Goal: Information Seeking & Learning: Understand process/instructions

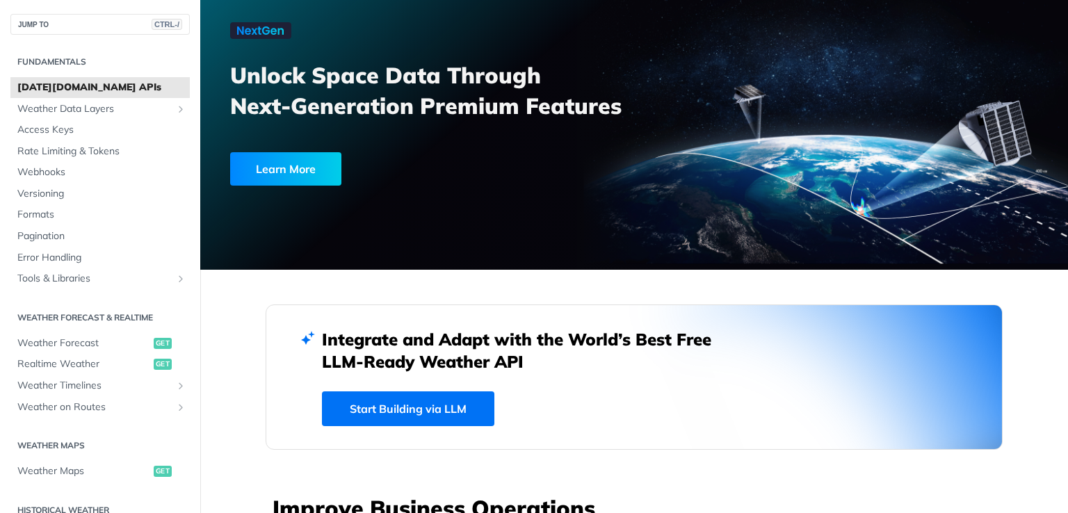
scroll to position [701, 0]
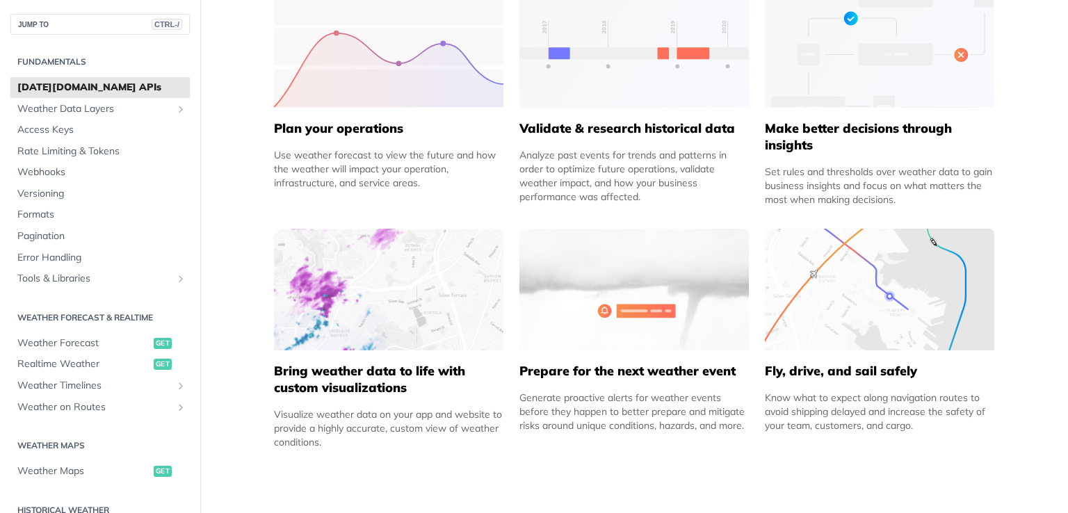
click at [384, 268] on img at bounding box center [389, 290] width 230 height 122
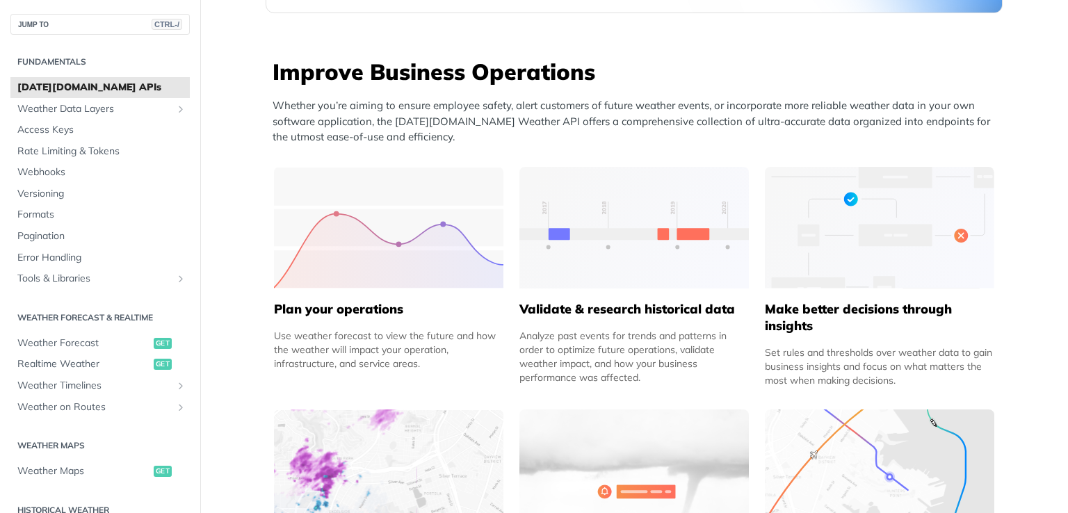
scroll to position [637, 0]
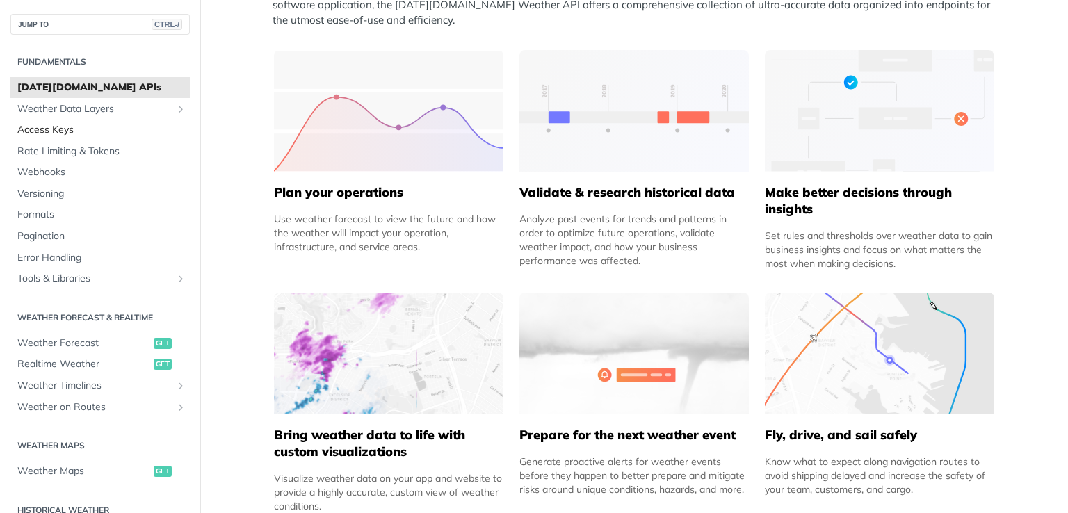
click at [62, 136] on span "Access Keys" at bounding box center [101, 130] width 169 height 14
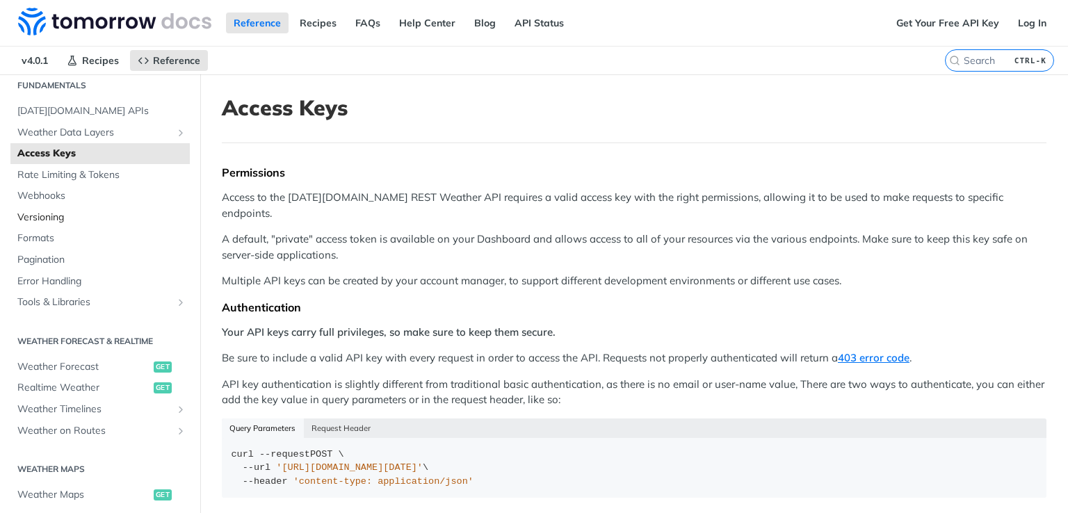
scroll to position [36, 0]
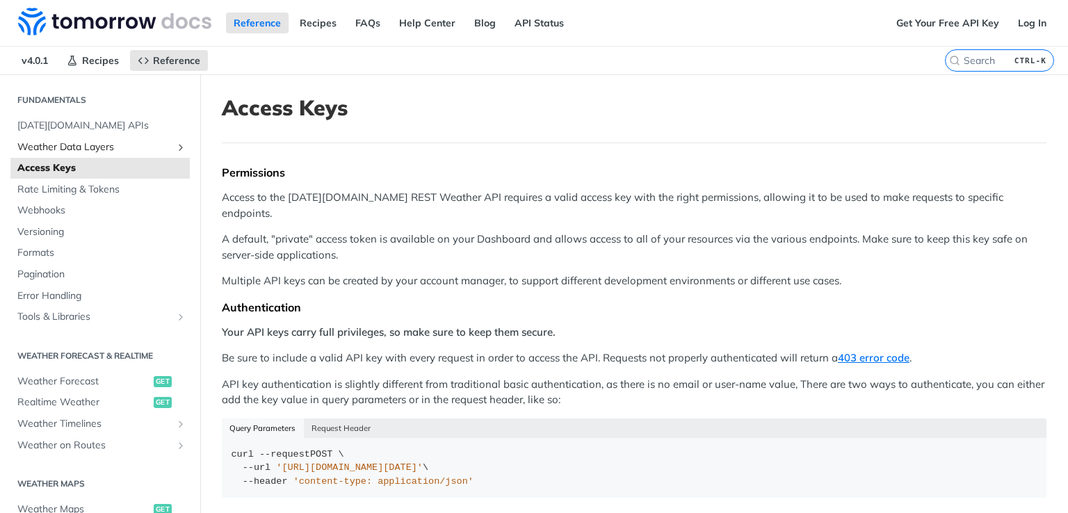
click at [96, 147] on span "Weather Data Layers" at bounding box center [94, 147] width 154 height 14
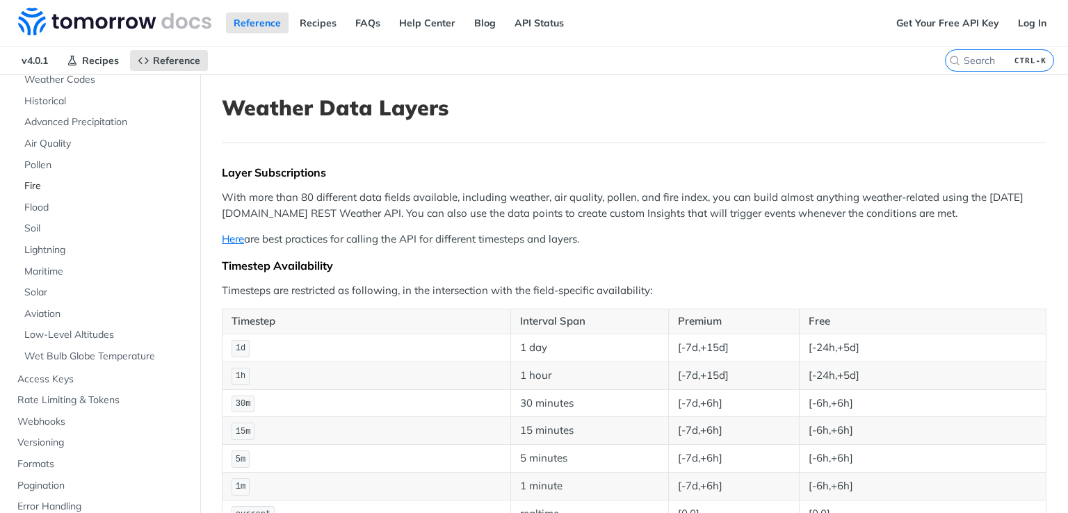
scroll to position [168, 0]
click at [55, 147] on span "Air Quality" at bounding box center [105, 143] width 162 height 14
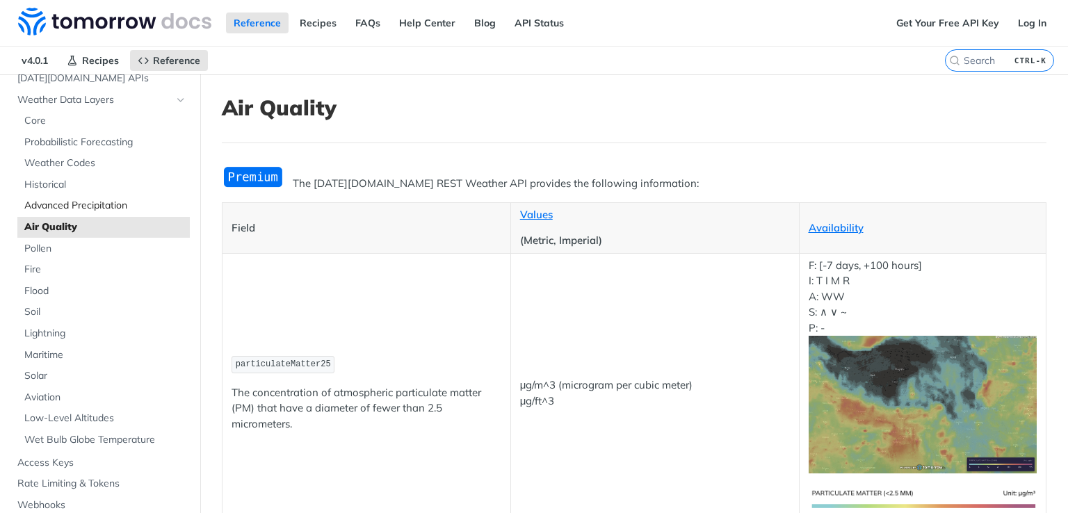
scroll to position [58, 0]
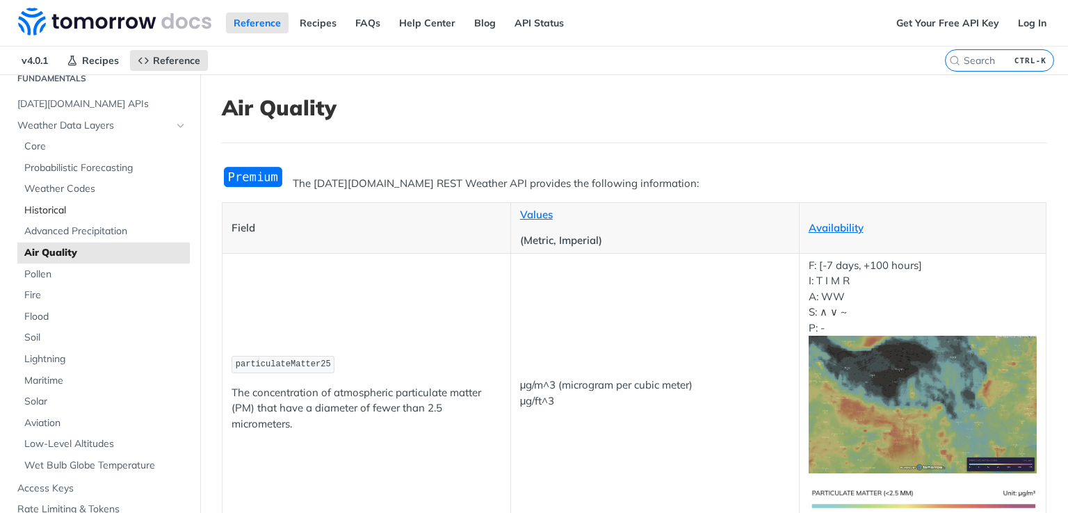
click at [66, 218] on link "Historical" at bounding box center [103, 210] width 172 height 21
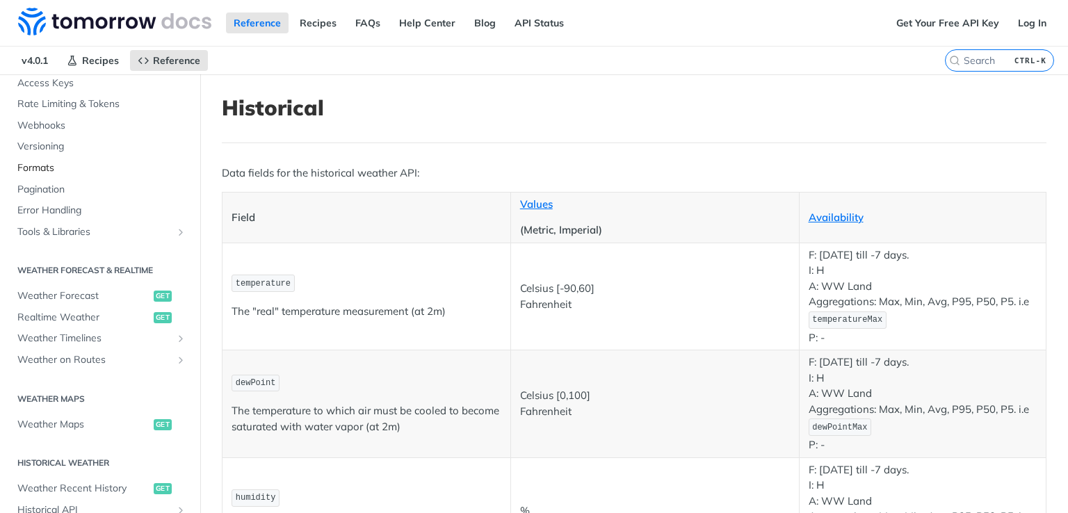
scroll to position [479, 0]
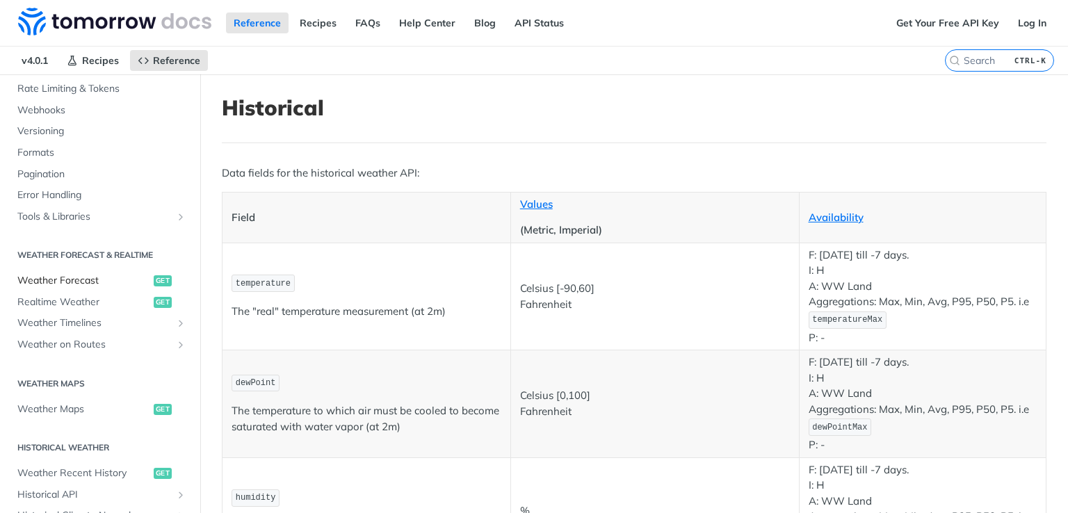
click at [61, 277] on span "Weather Forecast" at bounding box center [83, 281] width 133 height 14
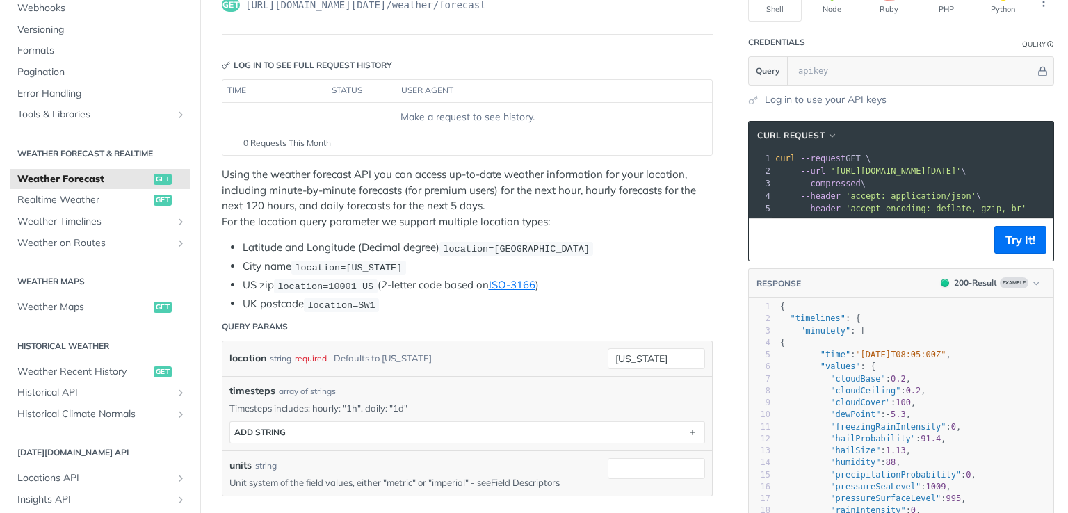
scroll to position [115, 0]
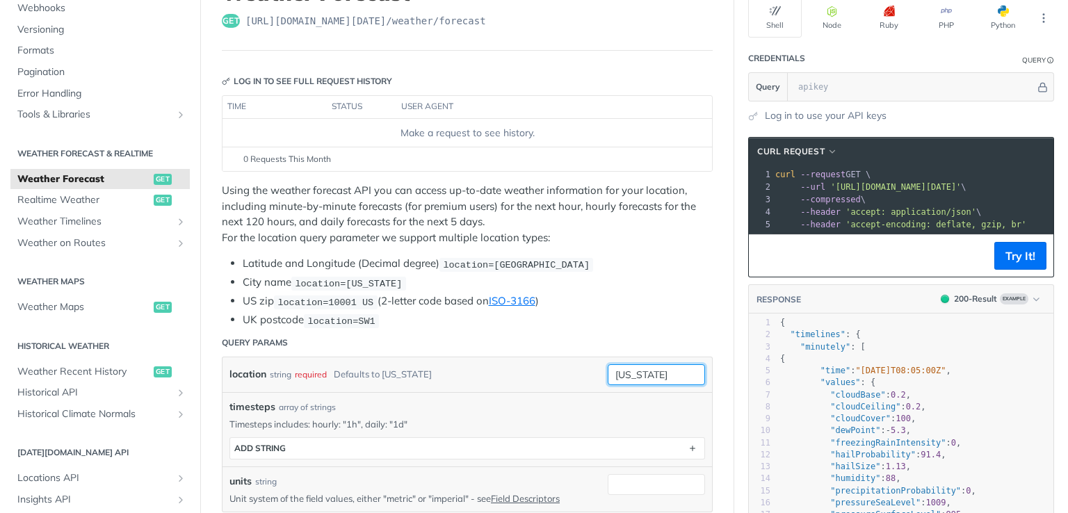
click at [636, 371] on input "[US_STATE]" at bounding box center [656, 374] width 97 height 21
click at [650, 371] on input "[US_STATE]" at bounding box center [656, 374] width 97 height 21
type input "n"
type input "india"
click at [542, 364] on div "location string required Defaults to [US_STATE]" at bounding box center [408, 374] width 357 height 21
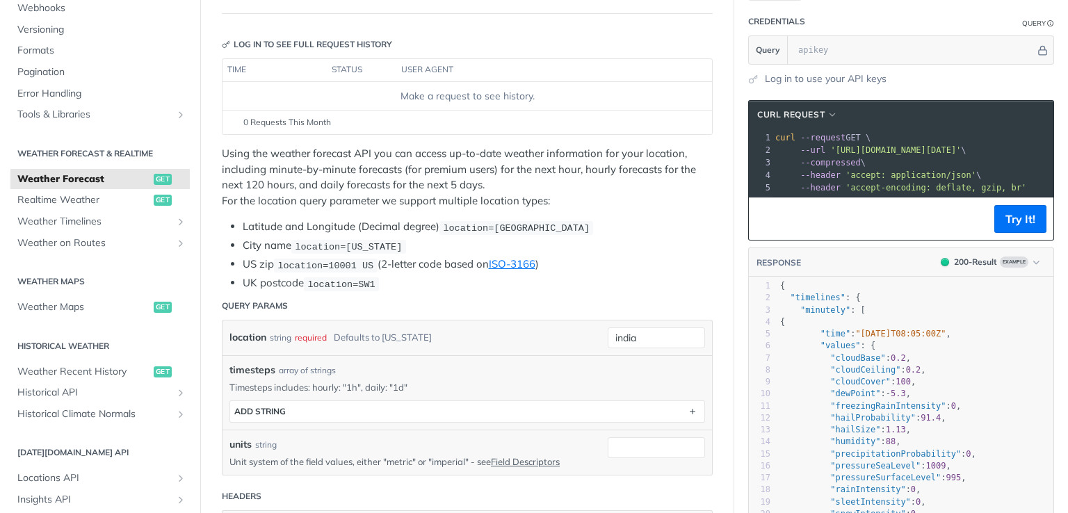
scroll to position [161, 0]
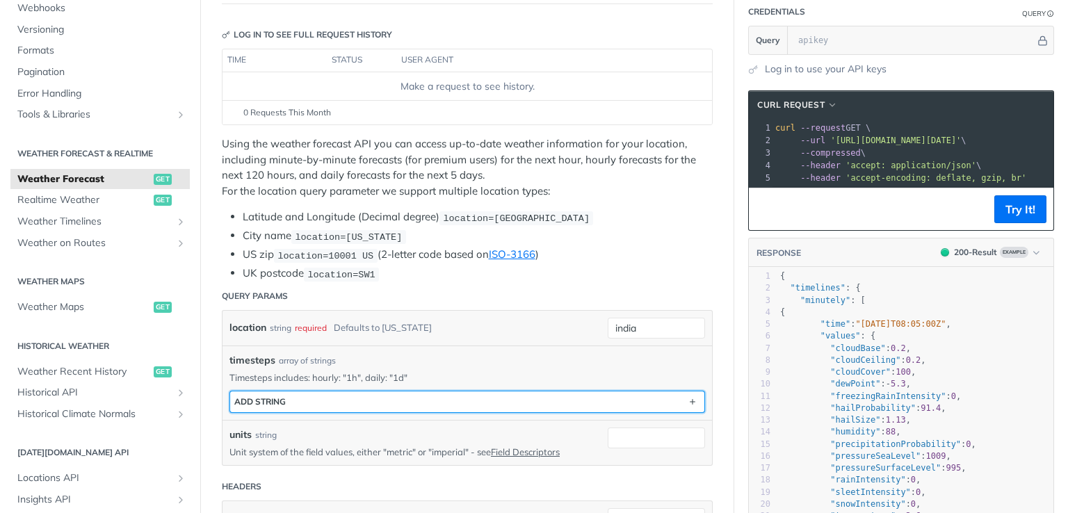
click at [333, 392] on button "ADD string" at bounding box center [467, 402] width 474 height 21
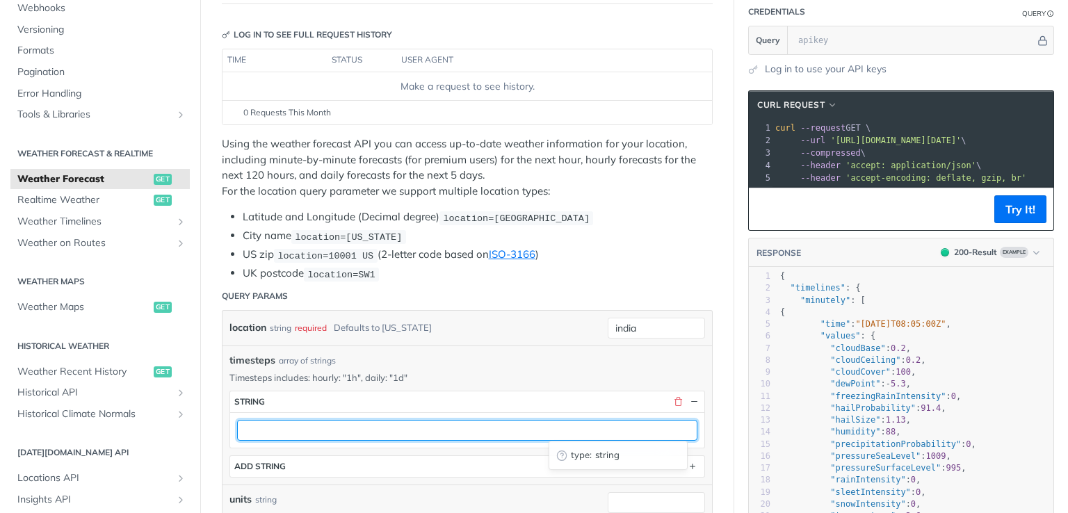
click at [340, 426] on input "text" at bounding box center [467, 430] width 460 height 21
type input "india"
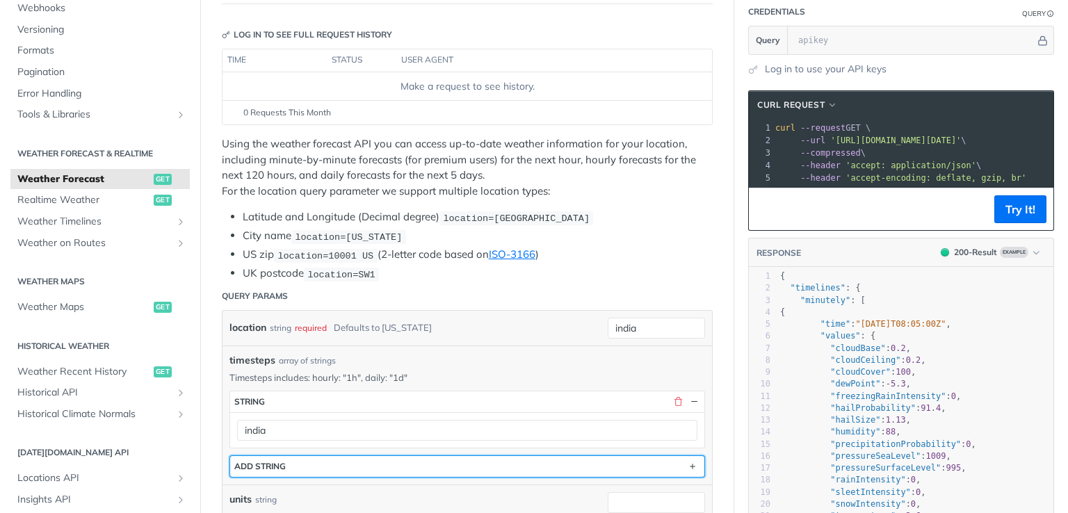
click at [312, 468] on button "ADD string" at bounding box center [467, 466] width 474 height 21
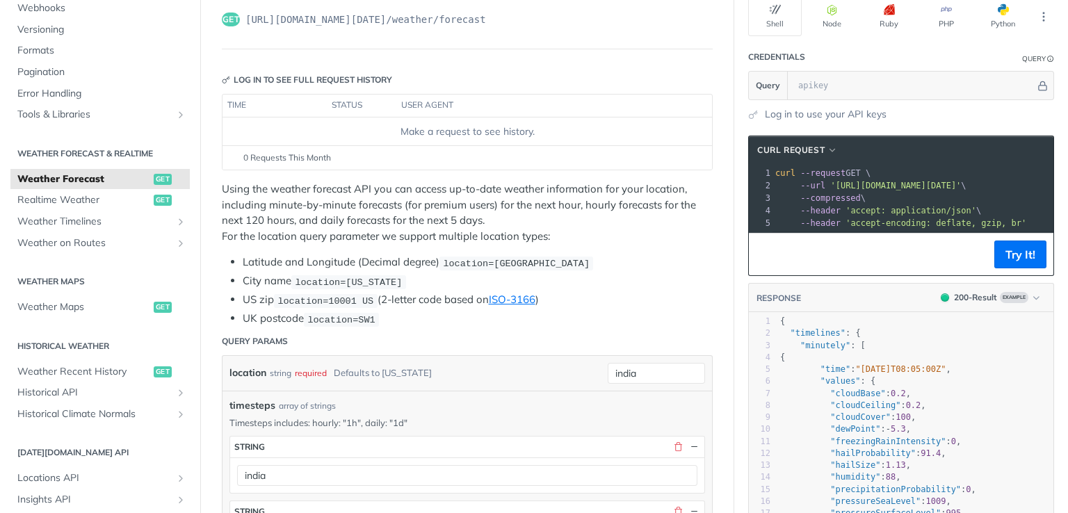
scroll to position [0, 0]
